Goal: Complete application form

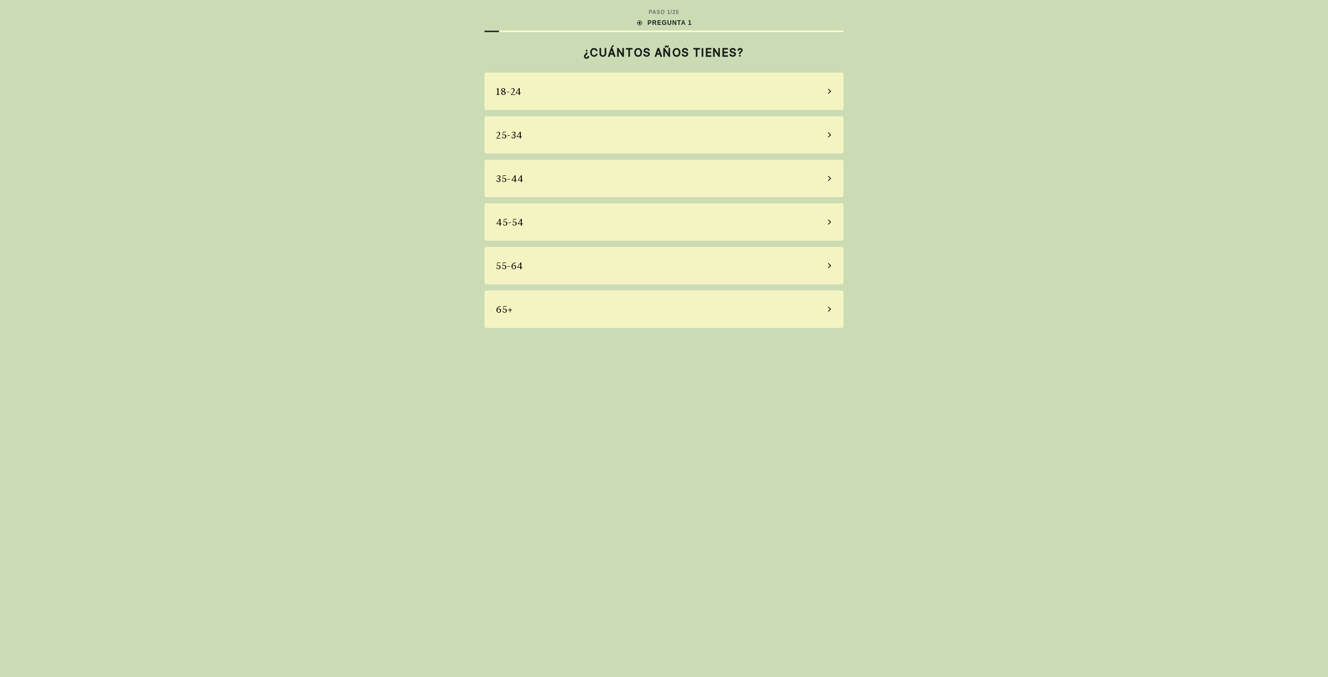
click at [831, 265] on icon at bounding box center [829, 265] width 5 height 9
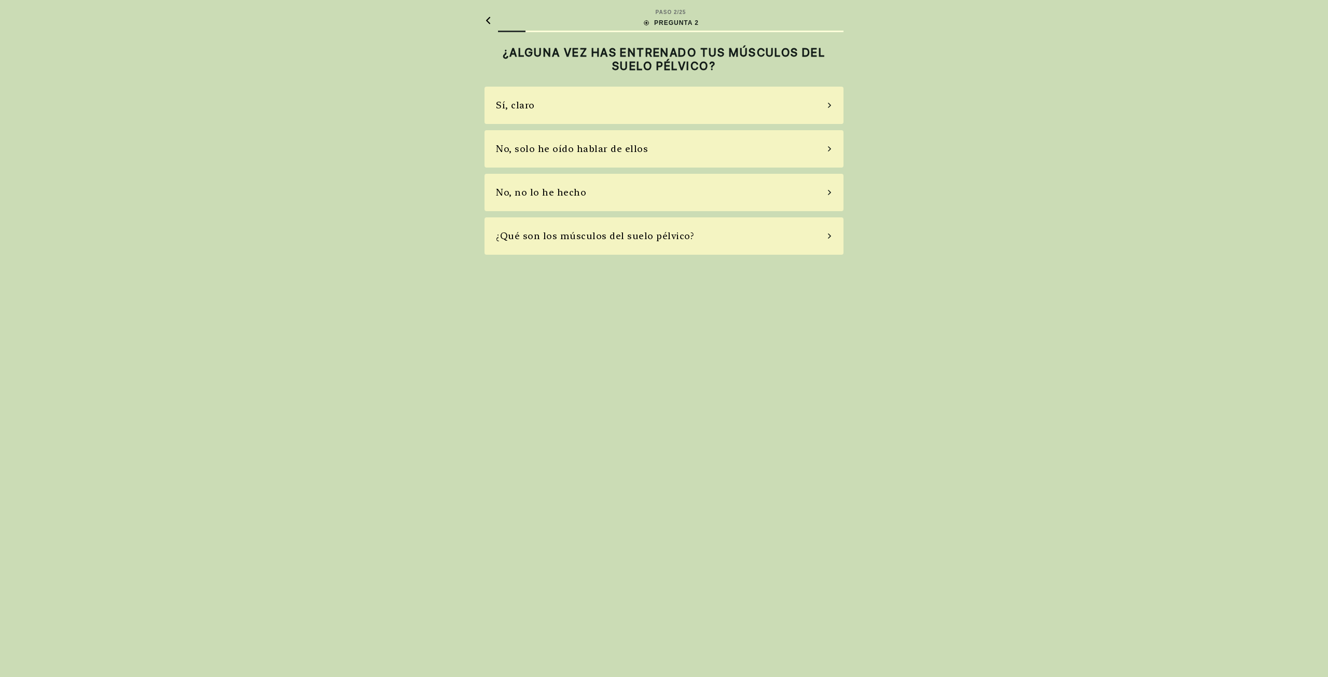
click at [830, 147] on icon at bounding box center [829, 148] width 5 height 9
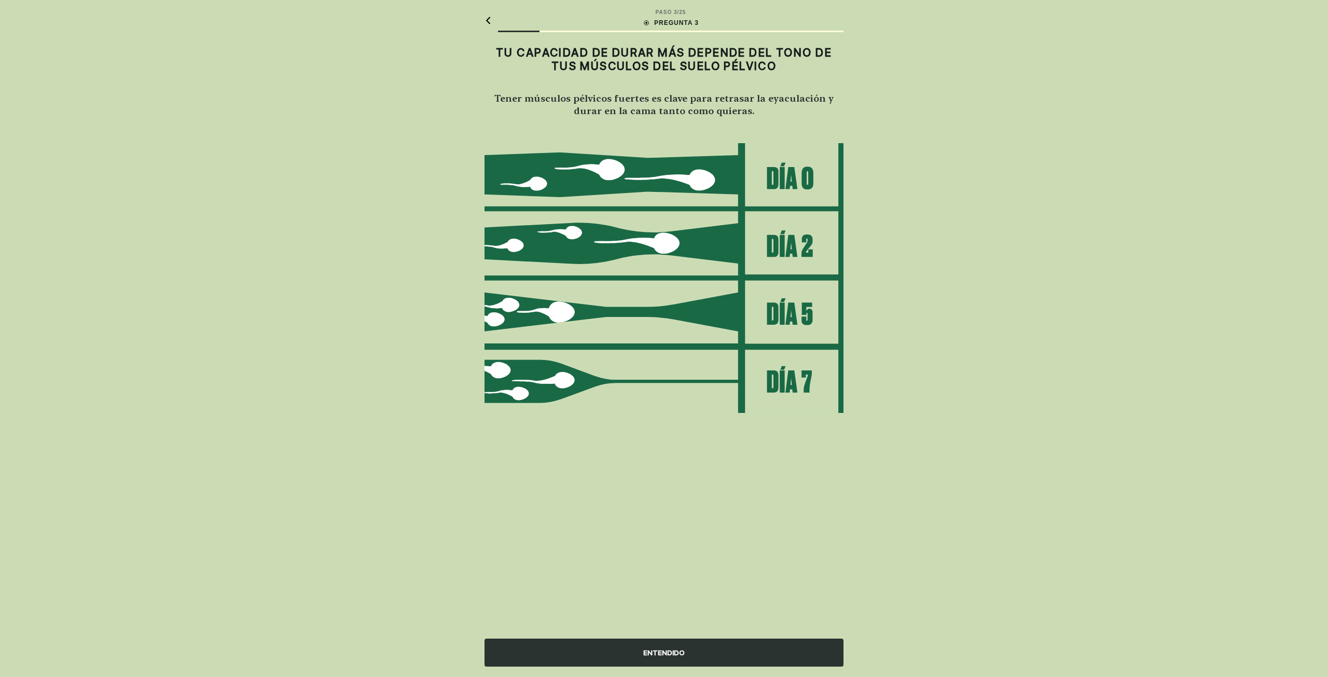
click at [685, 653] on div "ENTENDIDO" at bounding box center [664, 653] width 359 height 28
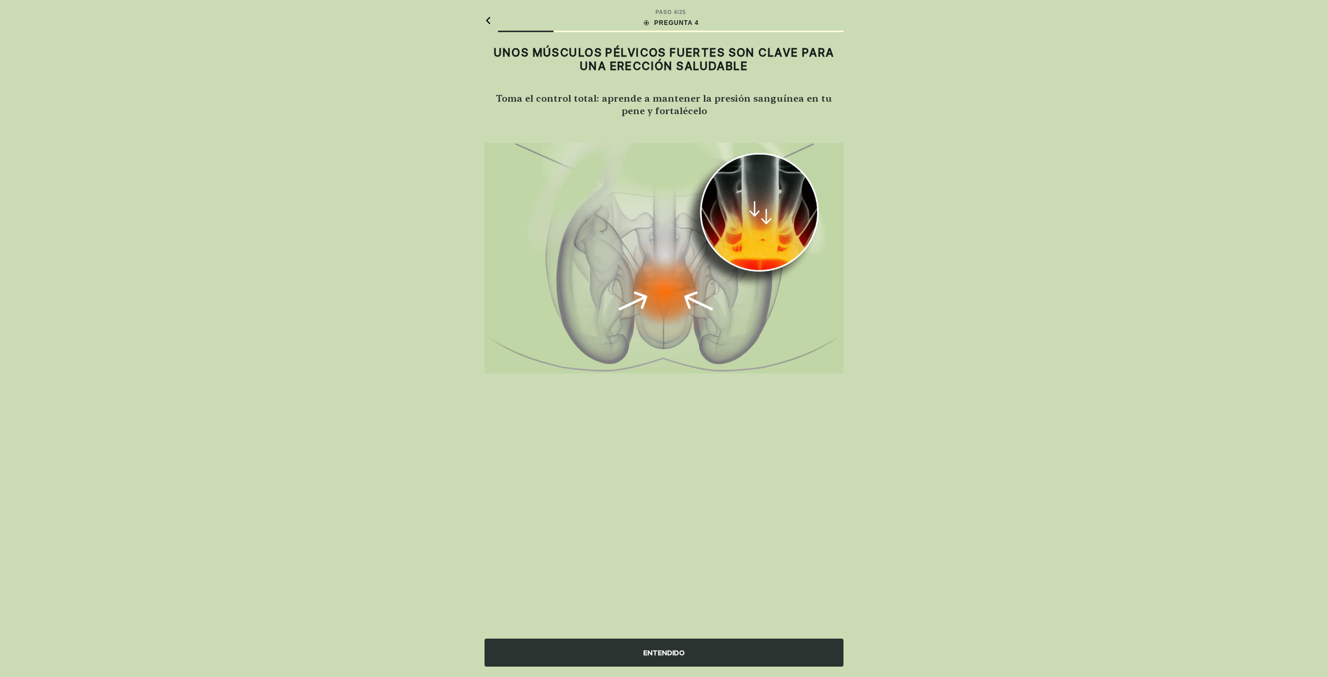
click at [702, 656] on div "ENTENDIDO" at bounding box center [664, 653] width 359 height 28
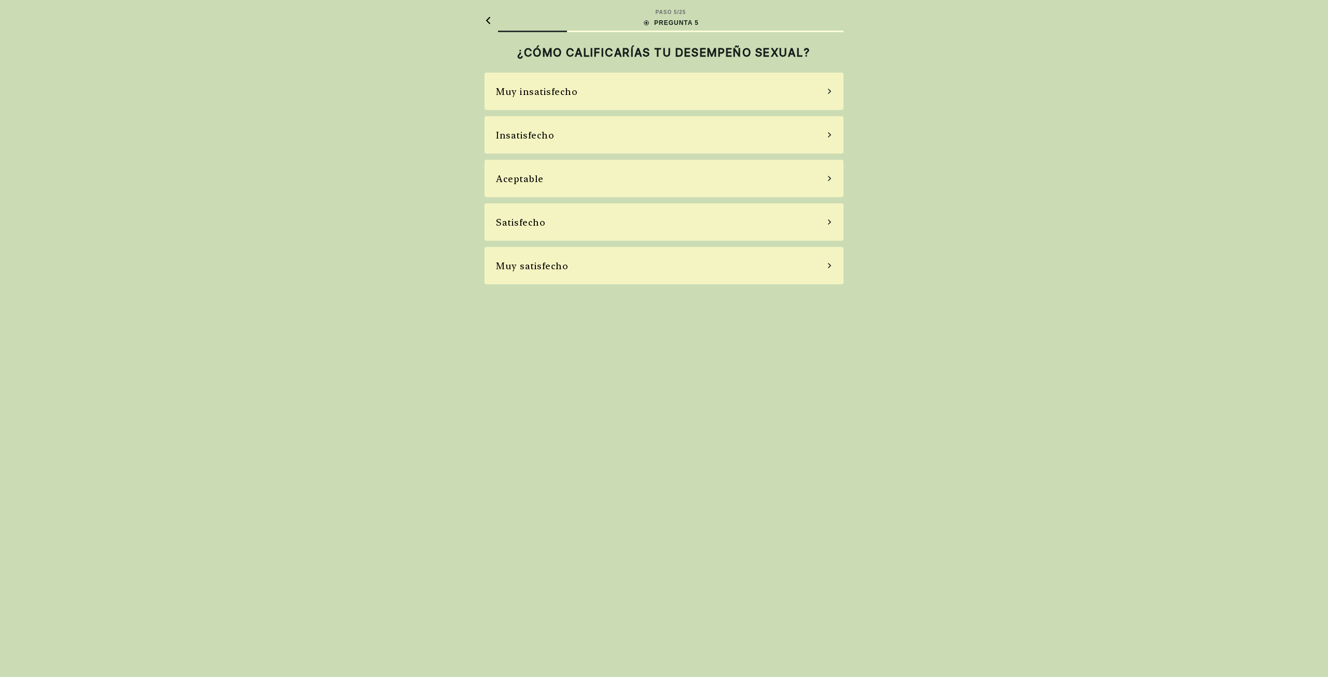
click at [829, 224] on icon at bounding box center [829, 221] width 3 height 5
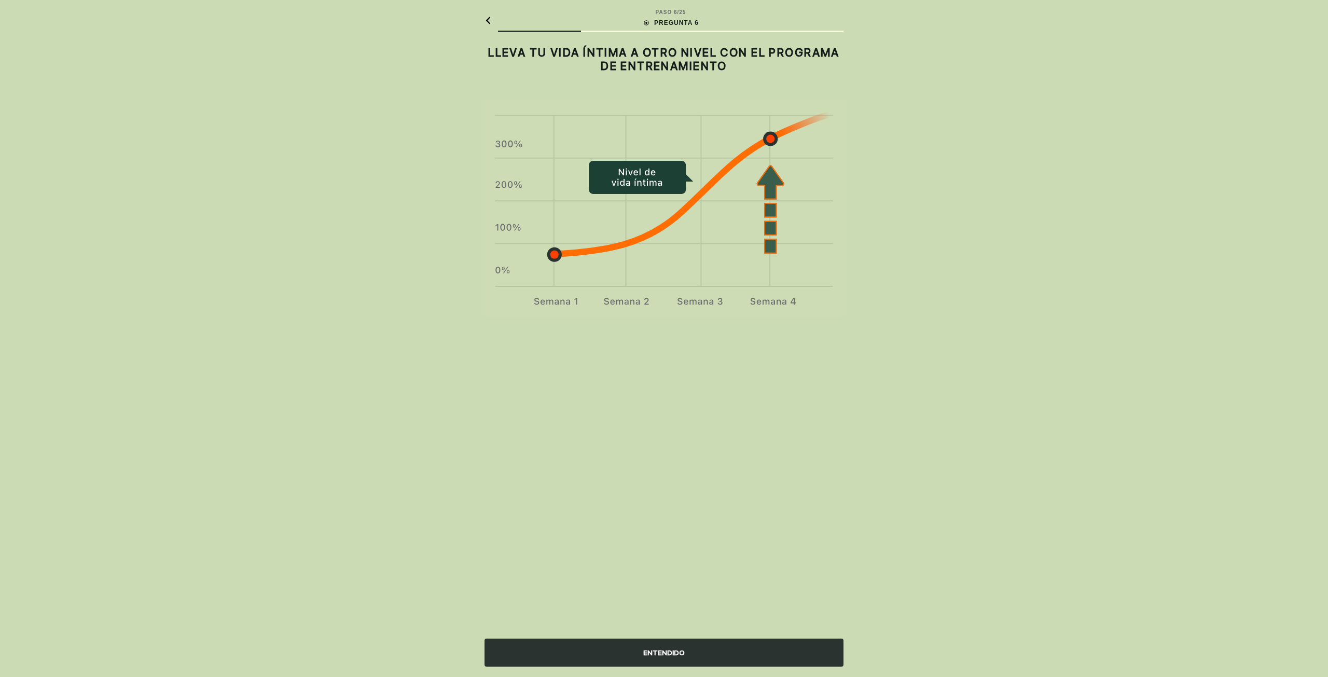
click at [681, 648] on div "ENTENDIDO" at bounding box center [664, 653] width 359 height 28
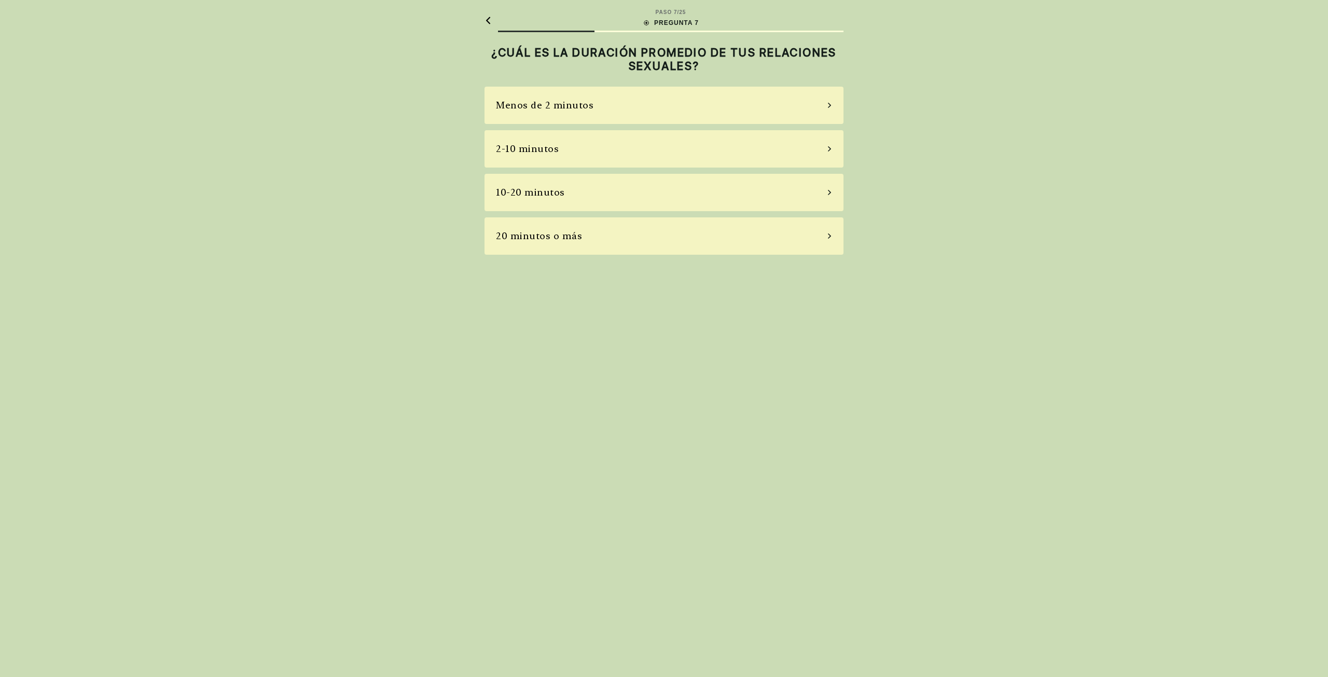
click at [829, 235] on icon at bounding box center [829, 236] width 3 height 5
click at [829, 149] on icon at bounding box center [829, 148] width 5 height 9
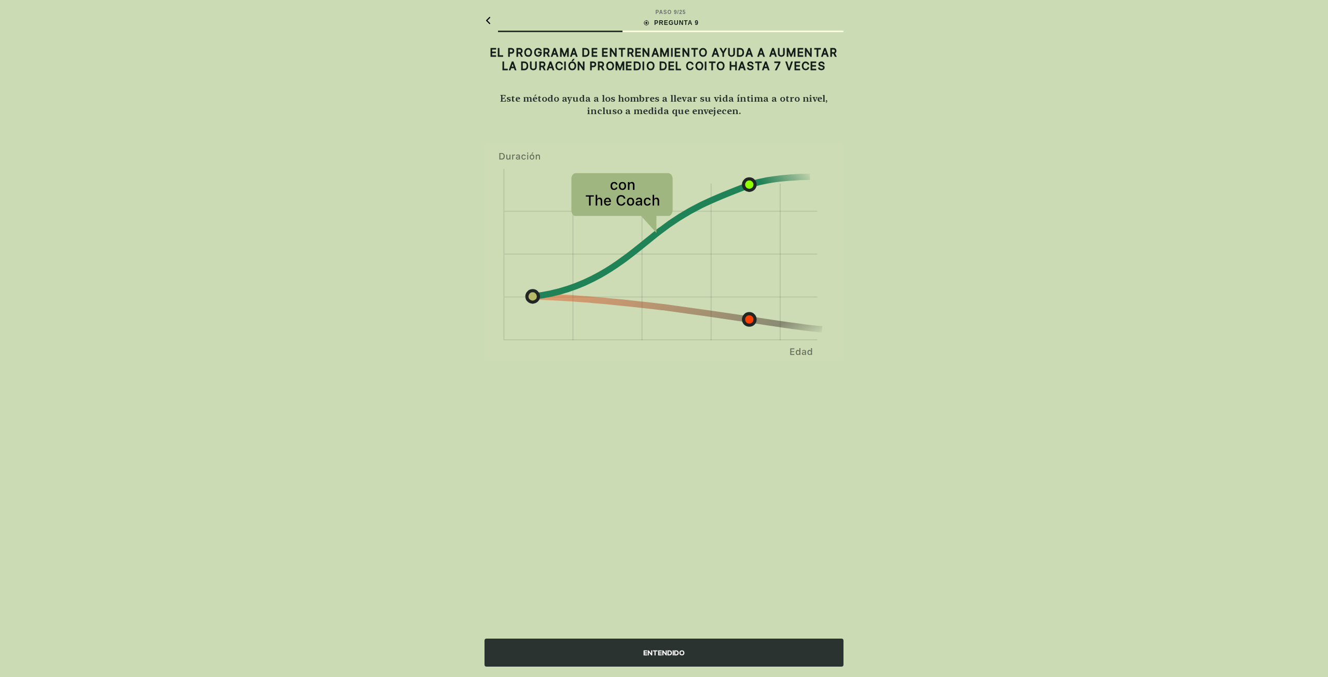
click at [720, 655] on div "ENTENDIDO" at bounding box center [664, 653] width 359 height 28
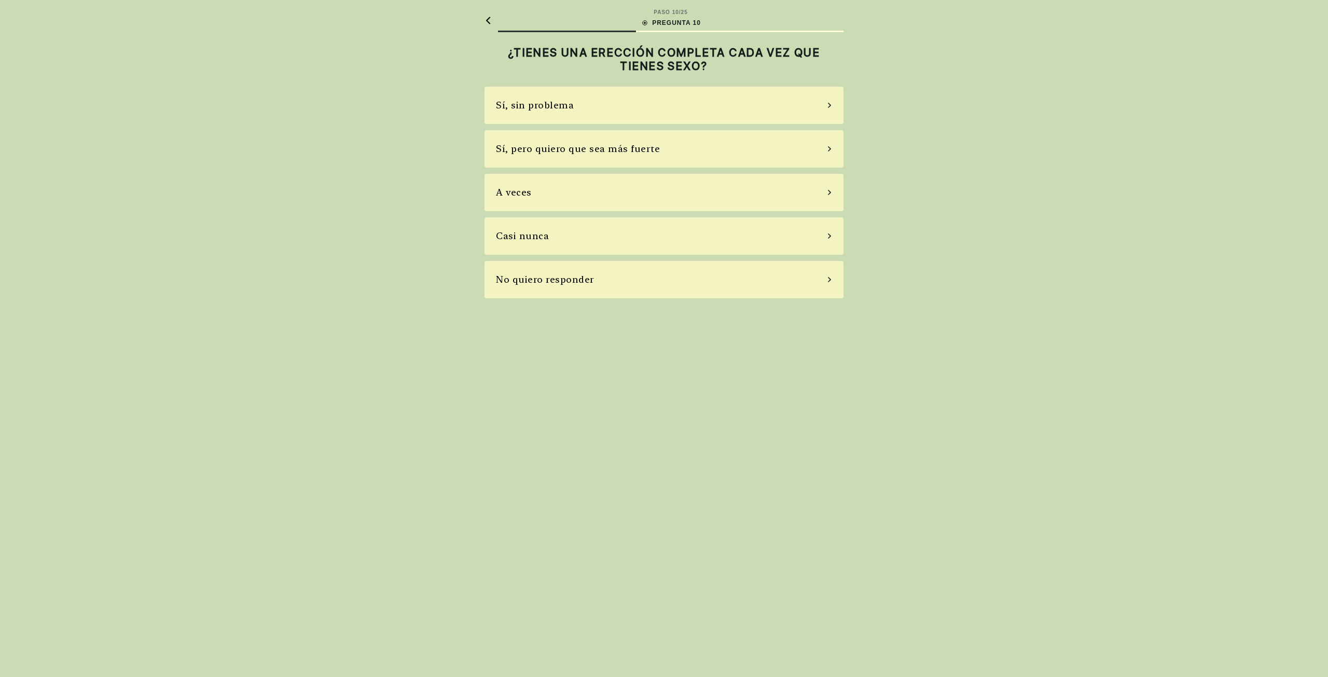
click at [829, 104] on icon at bounding box center [829, 105] width 3 height 5
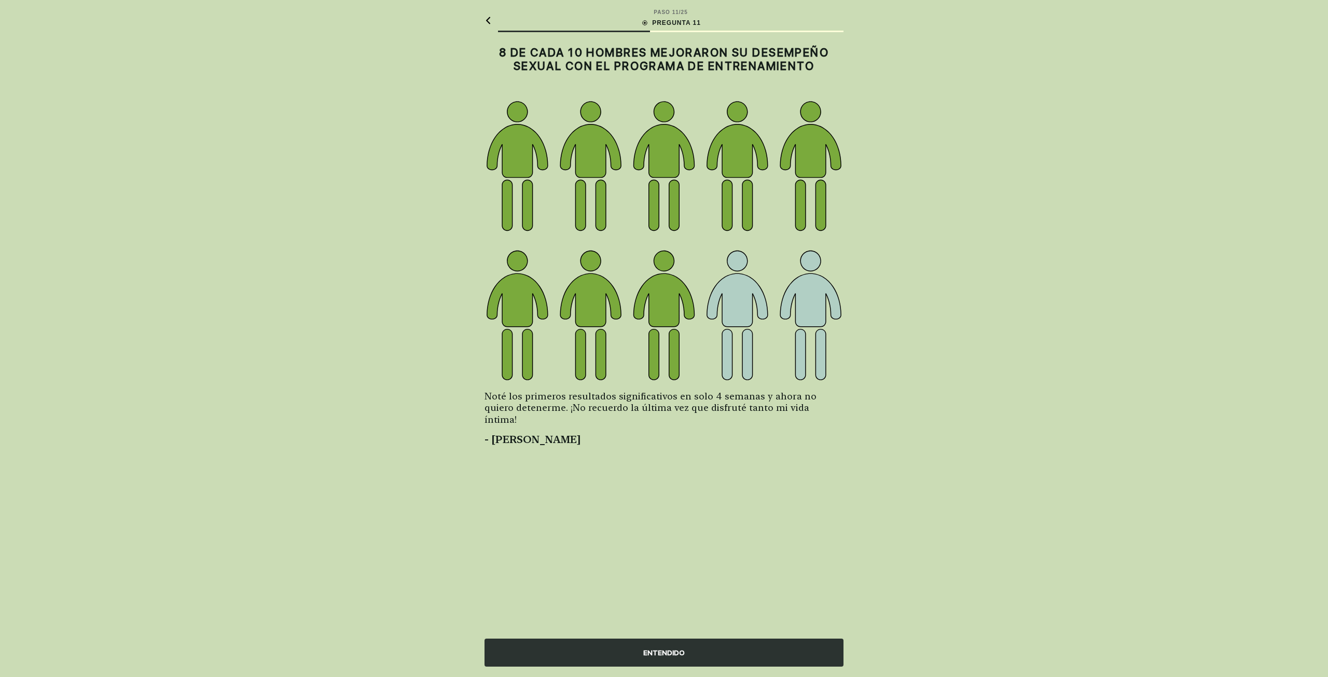
click at [690, 655] on div "ENTENDIDO" at bounding box center [664, 653] width 359 height 28
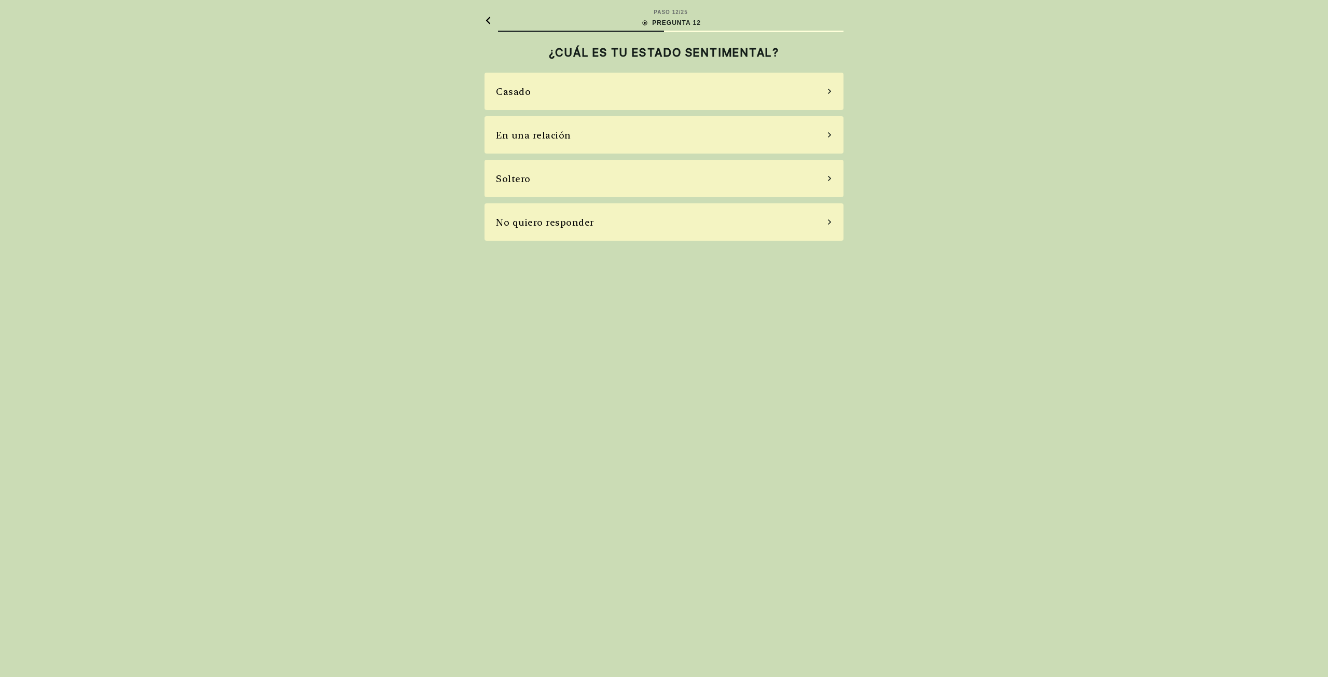
click at [832, 177] on icon at bounding box center [829, 178] width 5 height 9
